Goal: Information Seeking & Learning: Learn about a topic

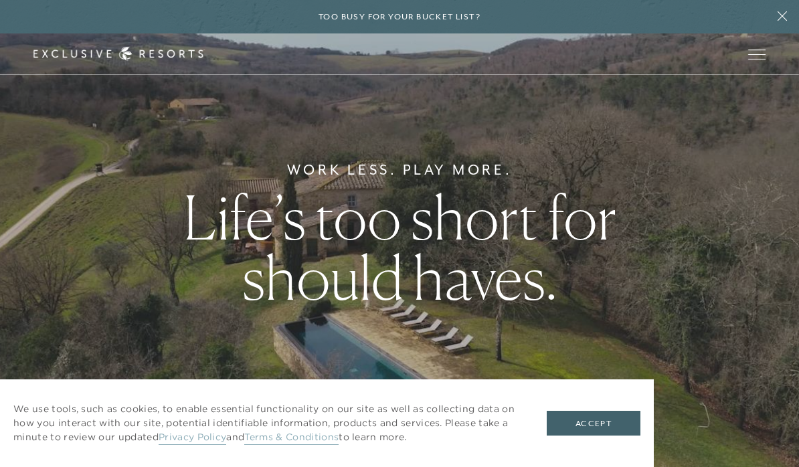
click at [603, 416] on button "Accept" at bounding box center [594, 423] width 94 height 25
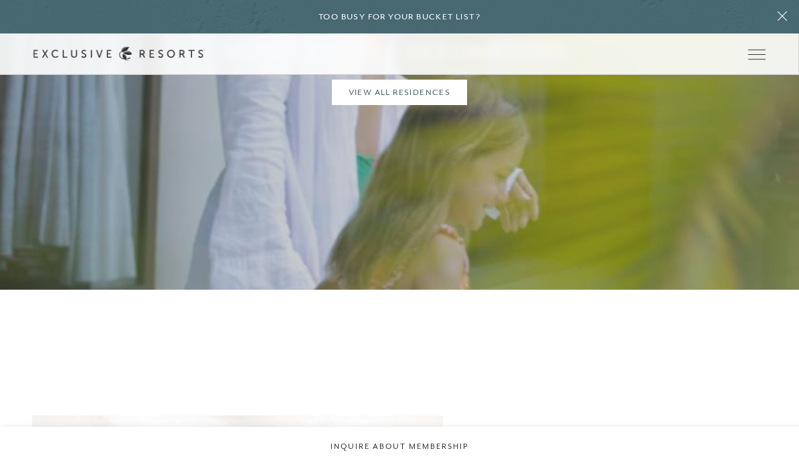
scroll to position [1133, 0]
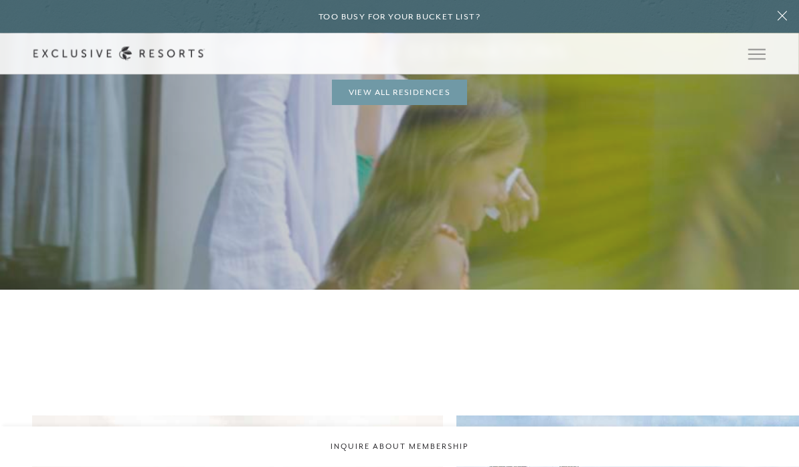
click at [430, 106] on link "View All Residences" at bounding box center [400, 92] width 136 height 25
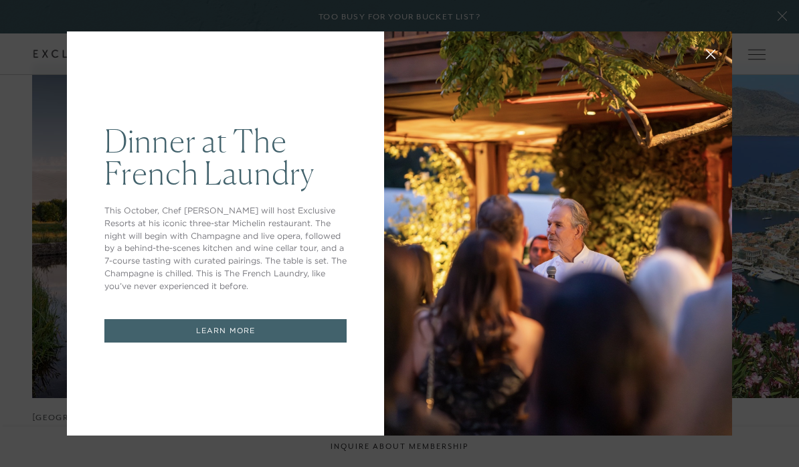
scroll to position [714, 0]
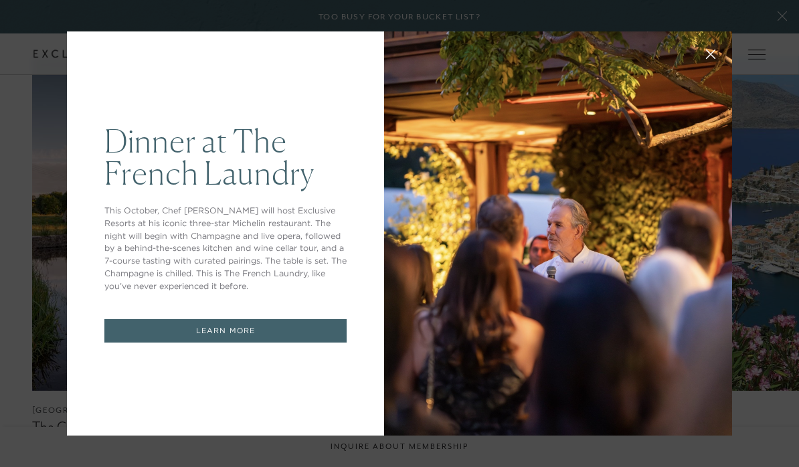
click at [487, 258] on div at bounding box center [558, 233] width 348 height 404
click at [707, 59] on icon at bounding box center [711, 54] width 9 height 9
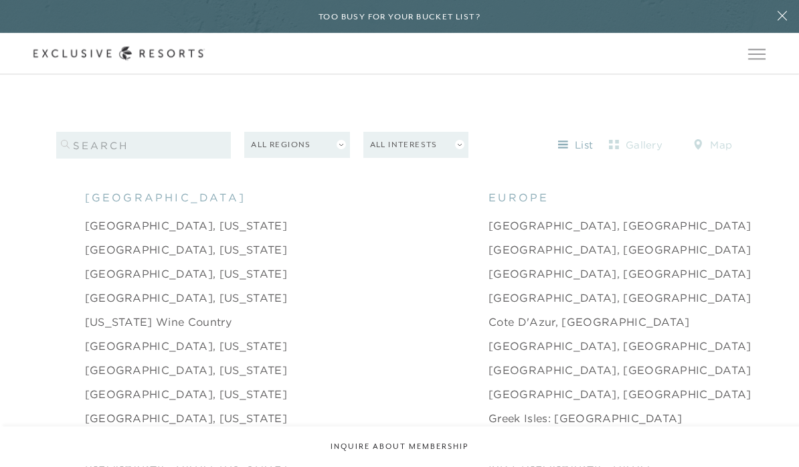
scroll to position [1244, 0]
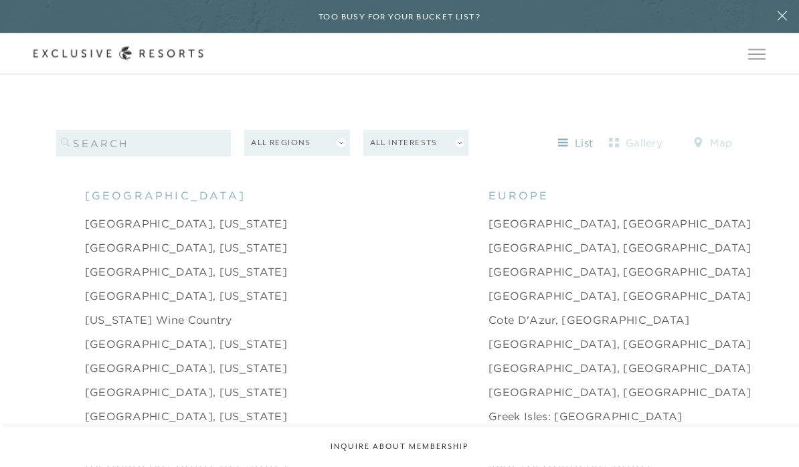
click at [489, 232] on link "[GEOGRAPHIC_DATA], [GEOGRAPHIC_DATA]" at bounding box center [620, 224] width 263 height 16
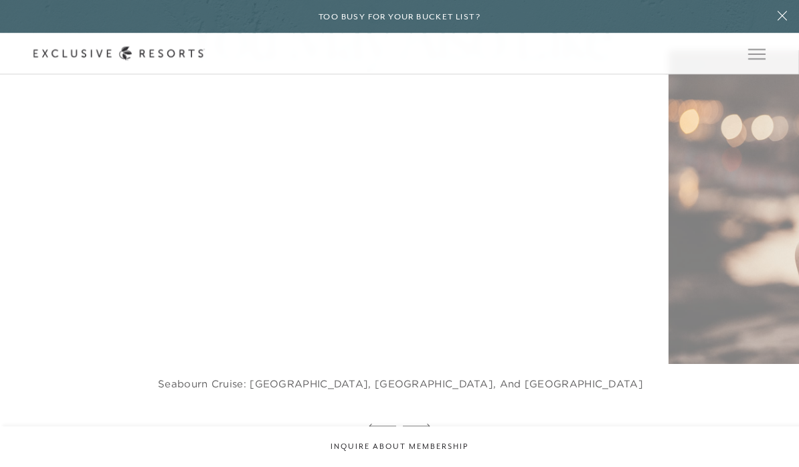
scroll to position [4495, 0]
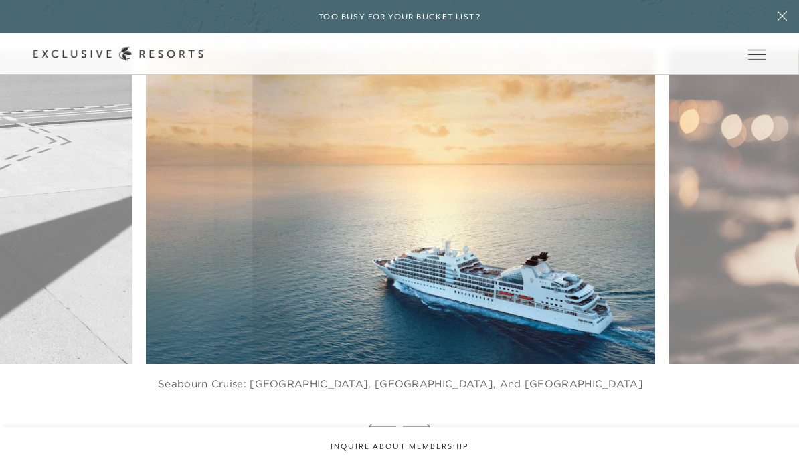
click at [759, 50] on span "Open navigation" at bounding box center [756, 50] width 17 height 1
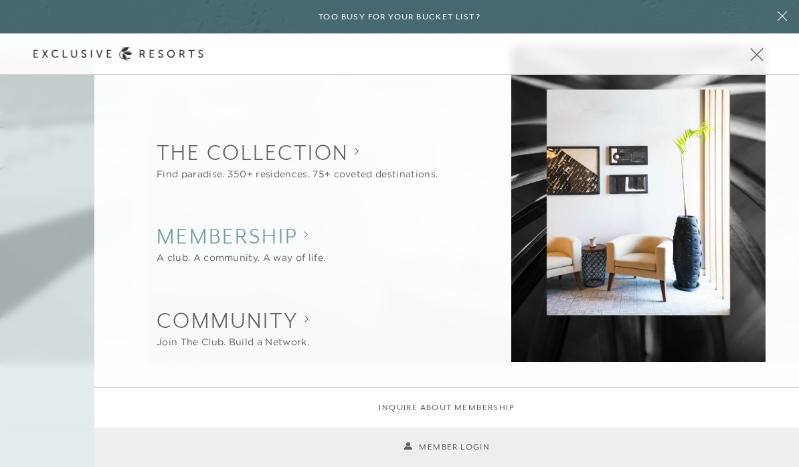
click at [301, 230] on h2 "Membership" at bounding box center [241, 236] width 169 height 29
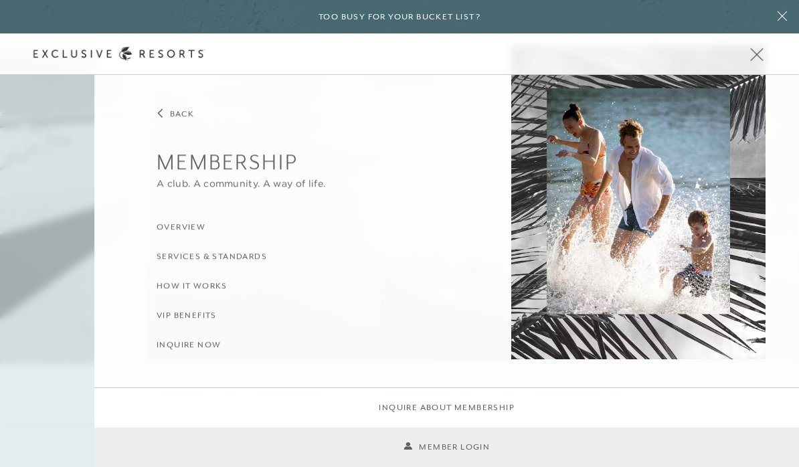
click at [200, 233] on h3 "Overview" at bounding box center [181, 228] width 49 height 13
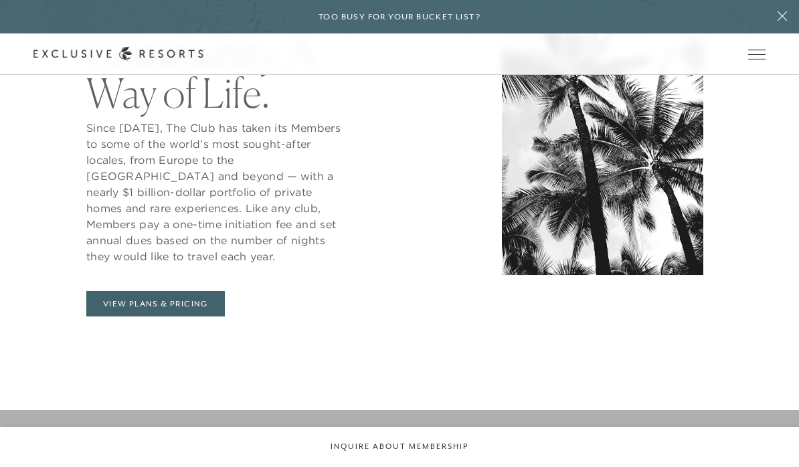
scroll to position [567, 0]
